Goal: Navigation & Orientation: Find specific page/section

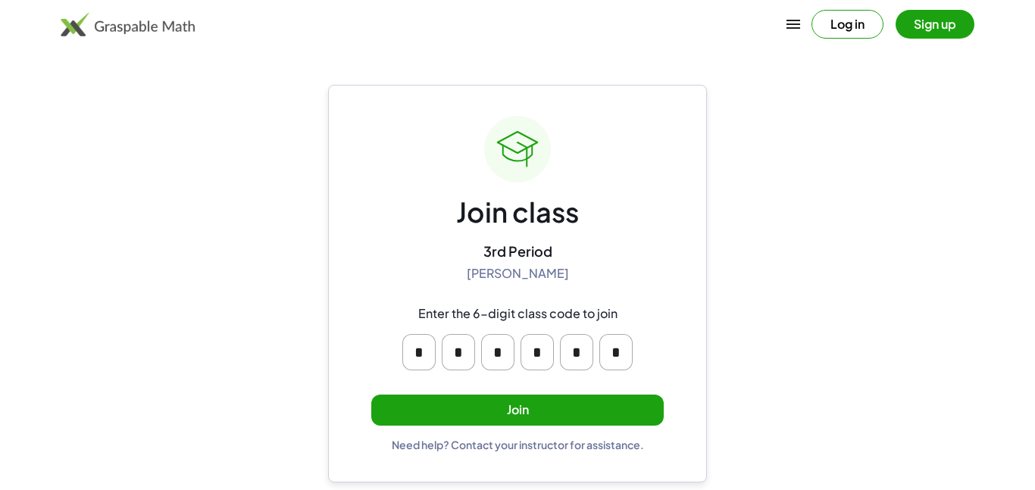
click at [592, 407] on button "Join" at bounding box center [517, 410] width 292 height 31
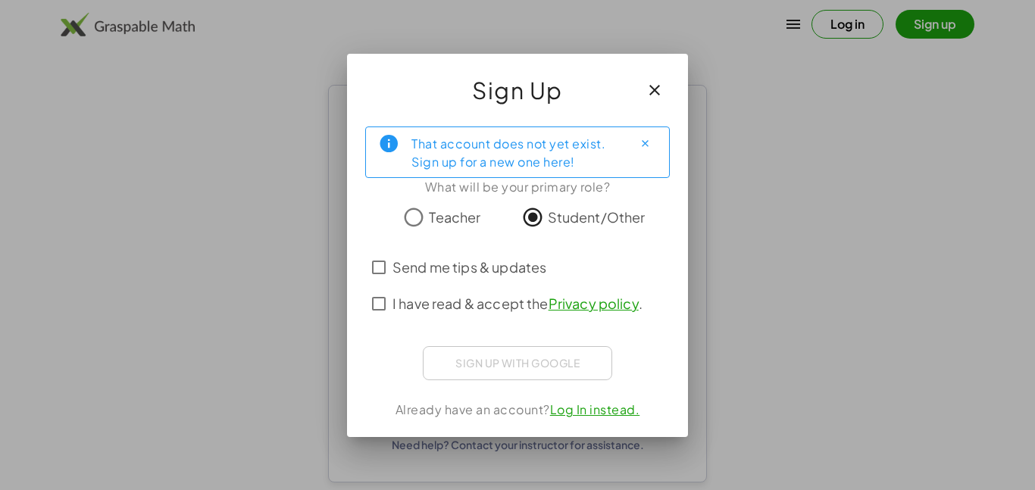
click at [571, 369] on div "Sign up with Google Sign in with Google Sign in with Google. Opens in new tab" at bounding box center [517, 363] width 189 height 34
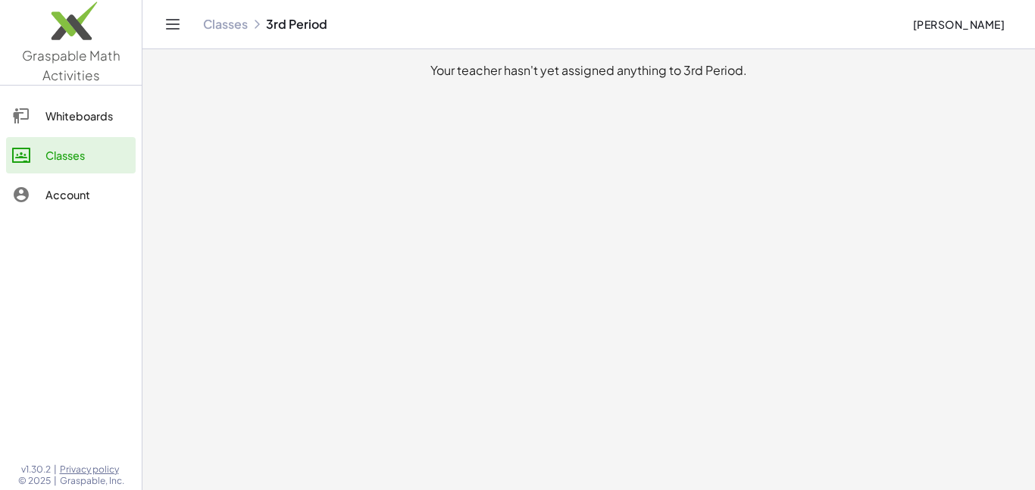
click at [108, 186] on div "Account" at bounding box center [87, 195] width 84 height 18
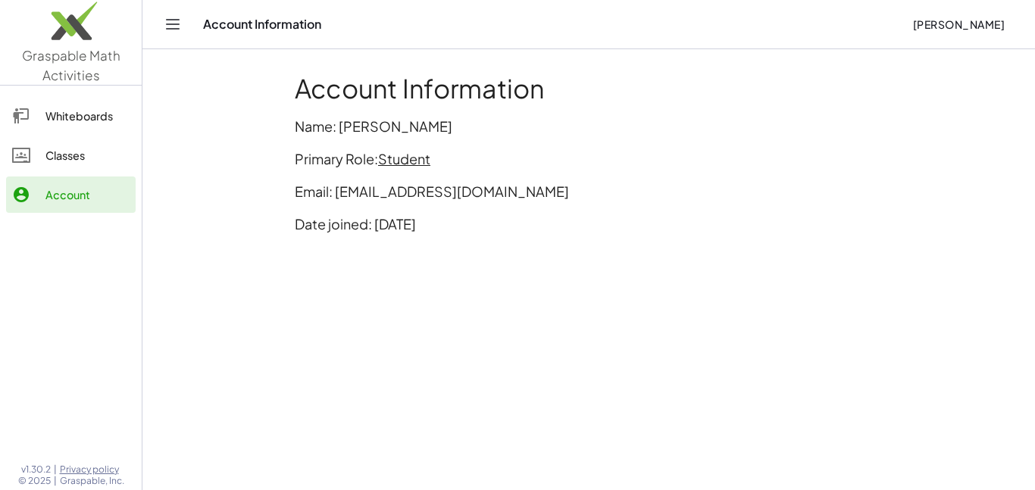
click at [403, 160] on span "Student" at bounding box center [404, 158] width 52 height 17
click at [521, 122] on p "Name: [PERSON_NAME]" at bounding box center [589, 126] width 588 height 20
click at [80, 152] on div "Classes" at bounding box center [87, 155] width 84 height 18
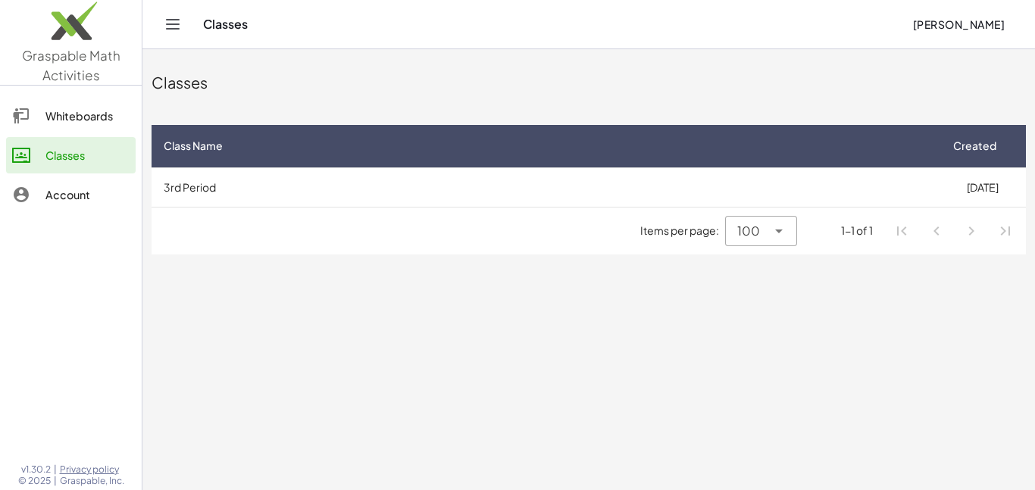
click at [774, 224] on icon at bounding box center [779, 231] width 18 height 18
click at [601, 335] on main "Classes Class Name Created 3rd Period [DATE] Items per page: 100 *** 1-1 of 1" at bounding box center [588, 245] width 893 height 490
click at [32, 119] on div at bounding box center [28, 116] width 33 height 18
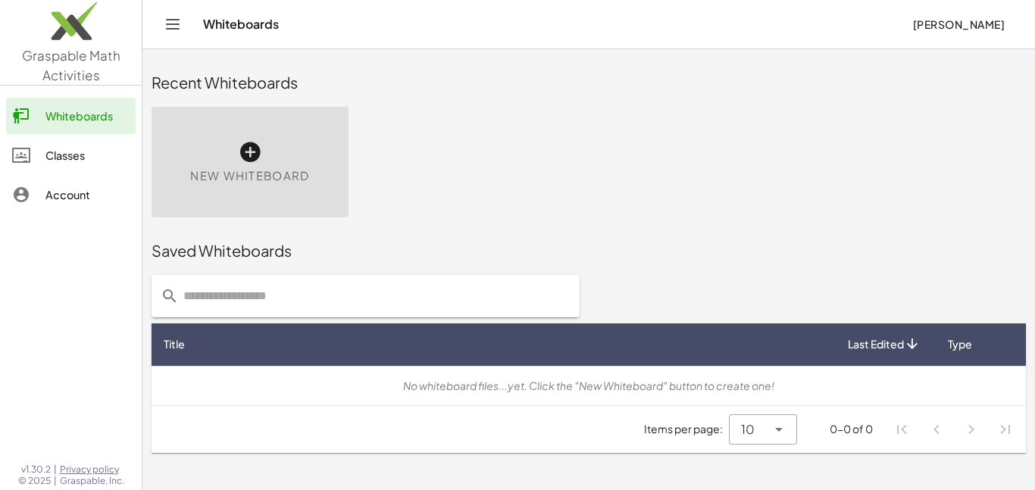
click at [92, 152] on div "Classes" at bounding box center [87, 155] width 84 height 18
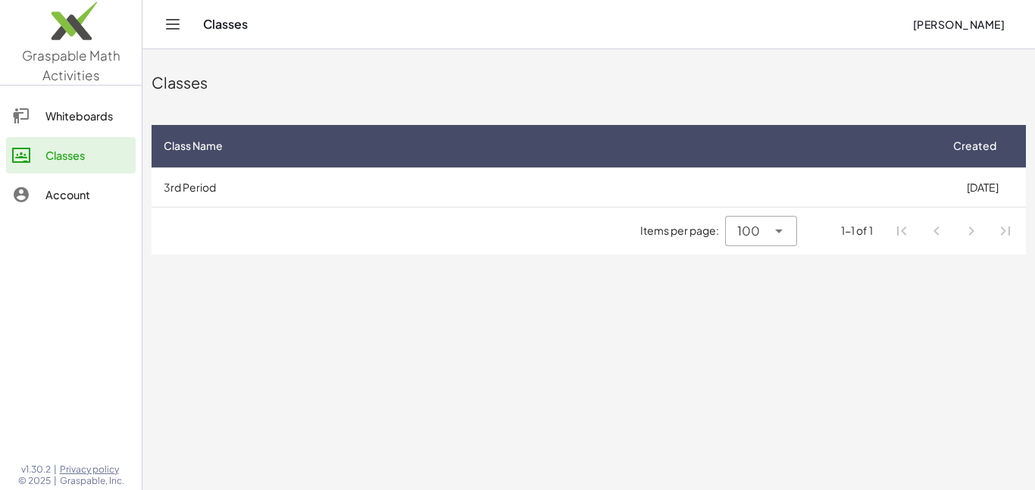
click at [87, 111] on div "Whiteboards" at bounding box center [87, 116] width 84 height 18
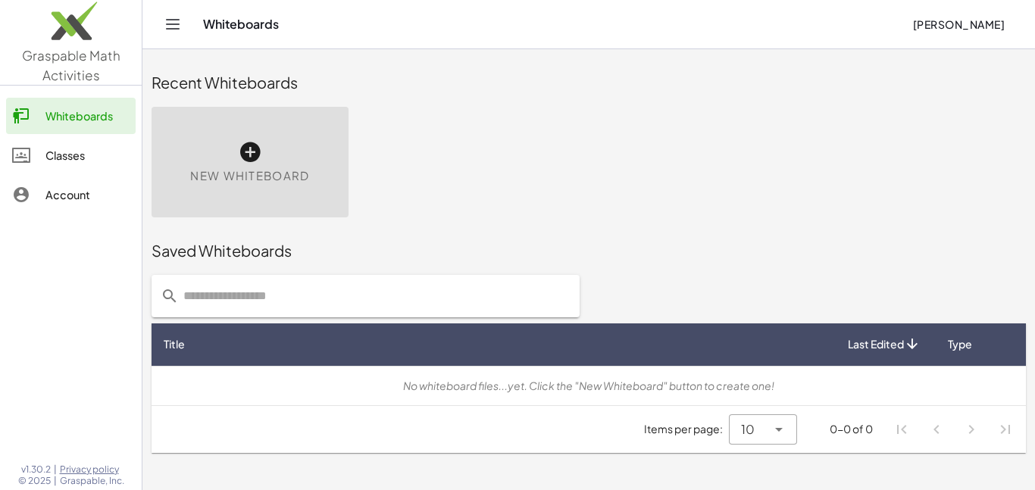
click at [183, 21] on button "Toggle navigation" at bounding box center [173, 24] width 24 height 24
